Goal: Task Accomplishment & Management: Manage account settings

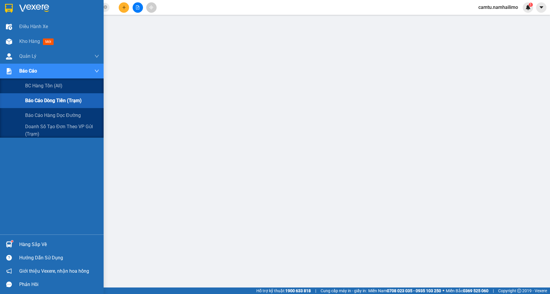
click at [33, 103] on span "Báo cáo dòng tiền (trạm)" at bounding box center [53, 100] width 57 height 7
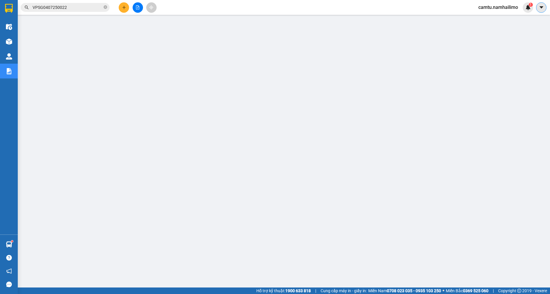
click at [544, 7] on icon "caret-down" at bounding box center [541, 7] width 5 height 5
click at [527, 7] on img at bounding box center [528, 7] width 5 height 5
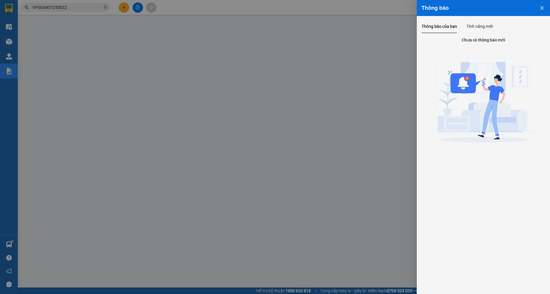
click at [397, 54] on div at bounding box center [275, 147] width 550 height 294
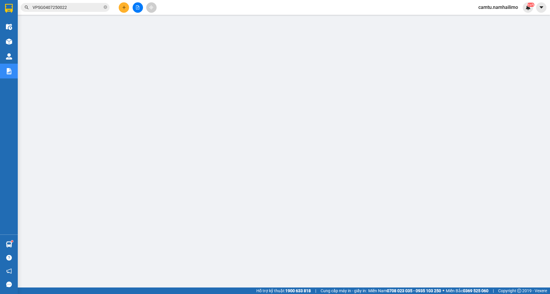
click at [492, 8] on span "camtu.namhailimo" at bounding box center [498, 7] width 49 height 7
click at [494, 16] on span "Đăng xuất" at bounding box center [501, 18] width 36 height 7
